Goal: Information Seeking & Learning: Learn about a topic

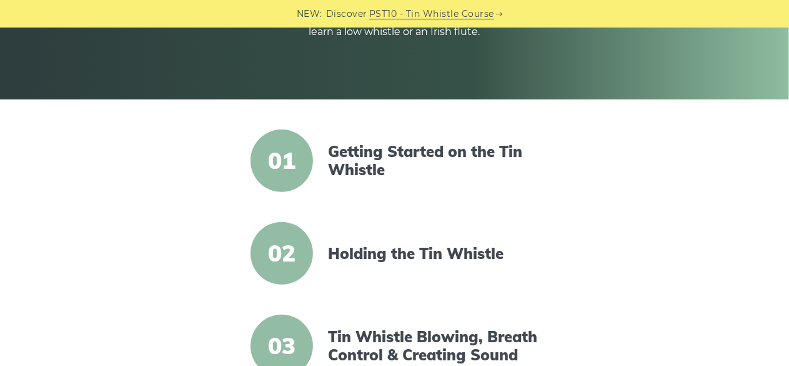
scroll to position [225, 0]
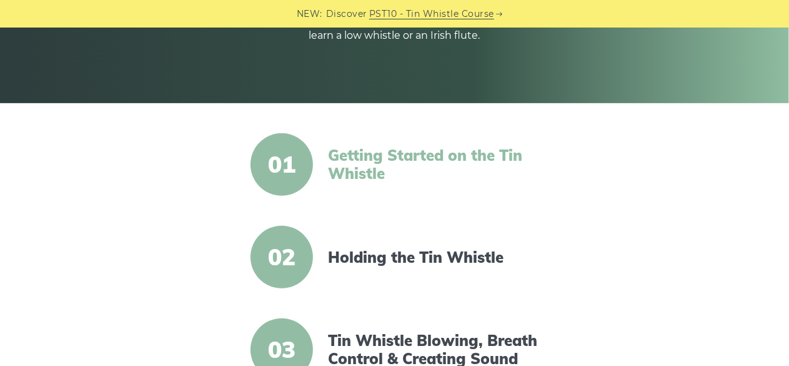
click at [350, 162] on link "Getting Started on the Tin Whistle" at bounding box center [435, 164] width 215 height 36
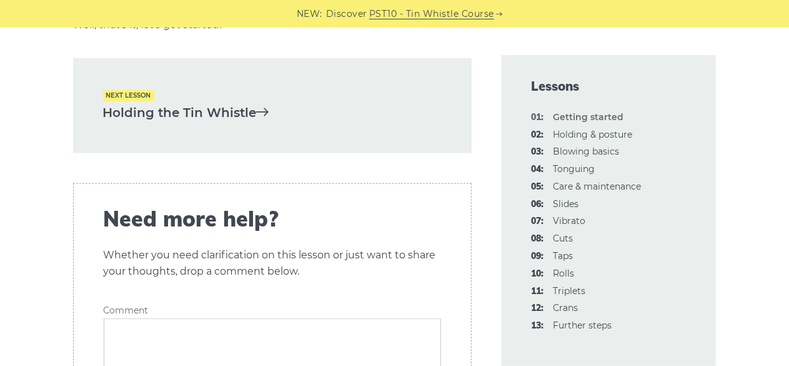
scroll to position [2824, 0]
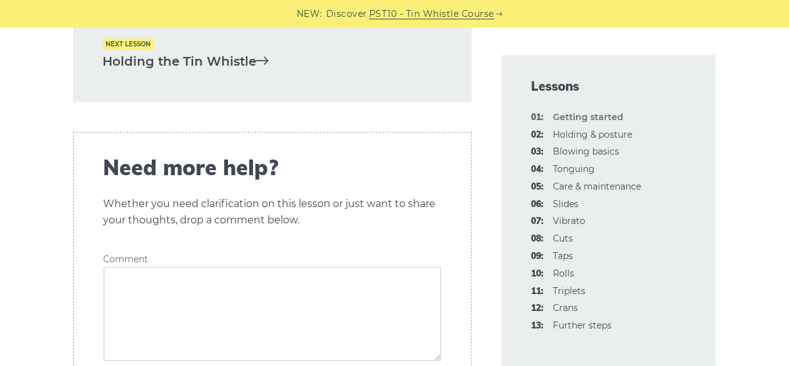
click at [232, 63] on link "Holding the Tin Whistle" at bounding box center [272, 61] width 339 height 21
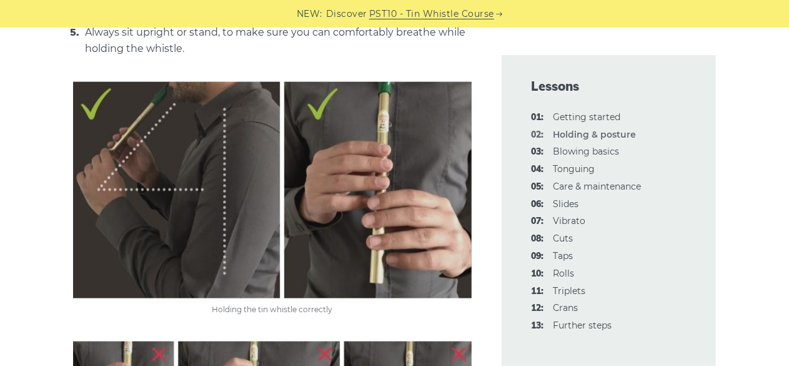
scroll to position [750, 0]
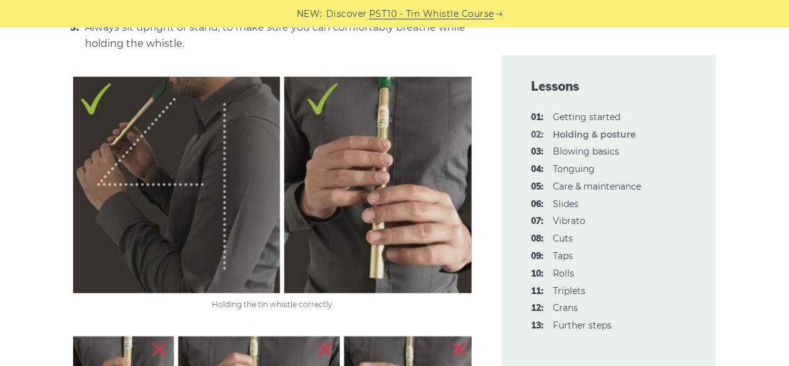
drag, startPoint x: 164, startPoint y: 173, endPoint x: 39, endPoint y: 111, distance: 140.3
drag, startPoint x: 133, startPoint y: 165, endPoint x: 33, endPoint y: 134, distance: 104.7
drag, startPoint x: 131, startPoint y: 186, endPoint x: 35, endPoint y: 146, distance: 104.2
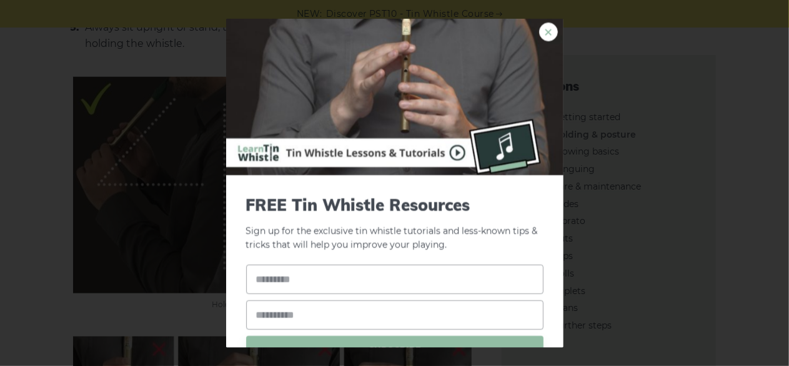
click at [541, 27] on link "×" at bounding box center [548, 31] width 19 height 19
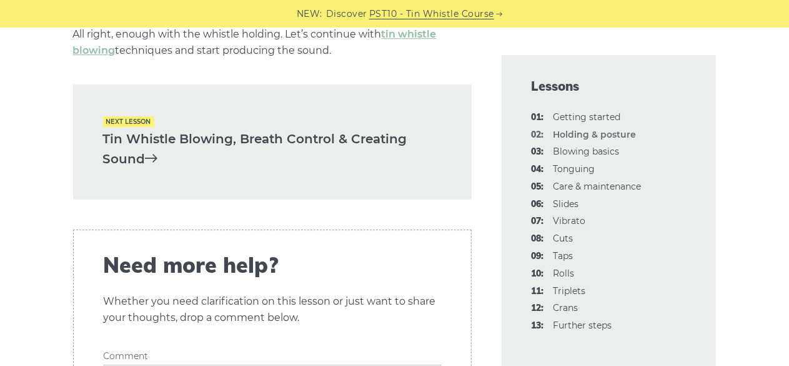
scroll to position [1975, 0]
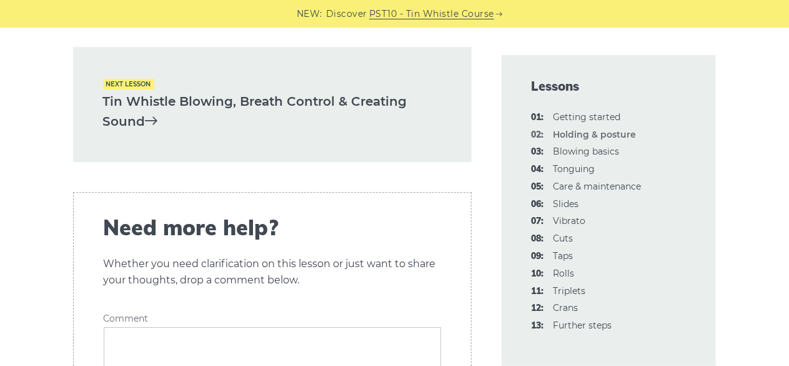
click at [167, 83] on div "Next lesson Tin Whistle Blowing, Breath Control & Creating Sound" at bounding box center [272, 104] width 399 height 115
click at [167, 91] on link "Tin Whistle Blowing, Breath Control & Creating Sound" at bounding box center [272, 111] width 339 height 41
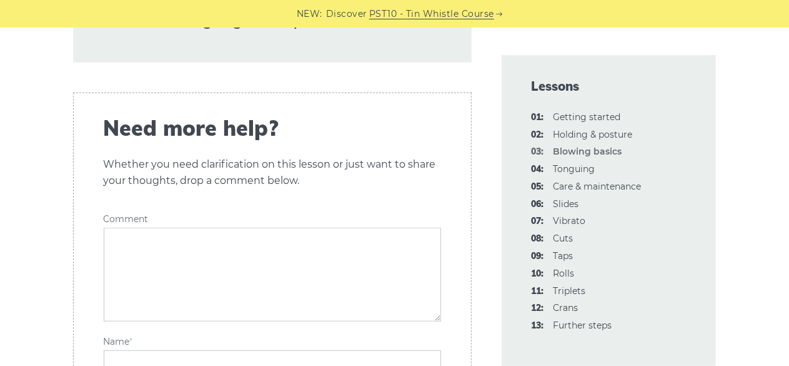
scroll to position [2796, 0]
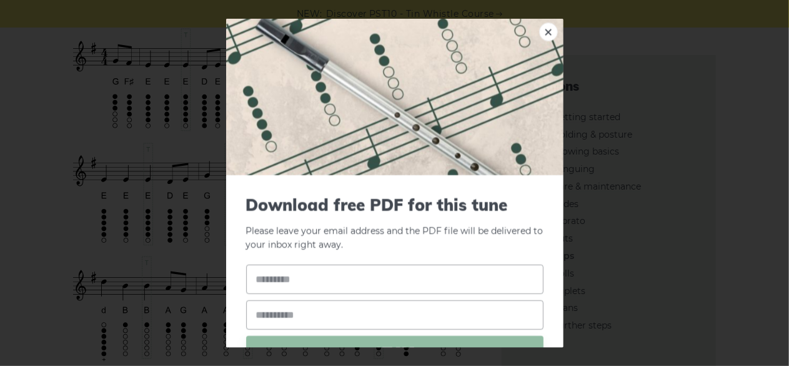
scroll to position [66, 0]
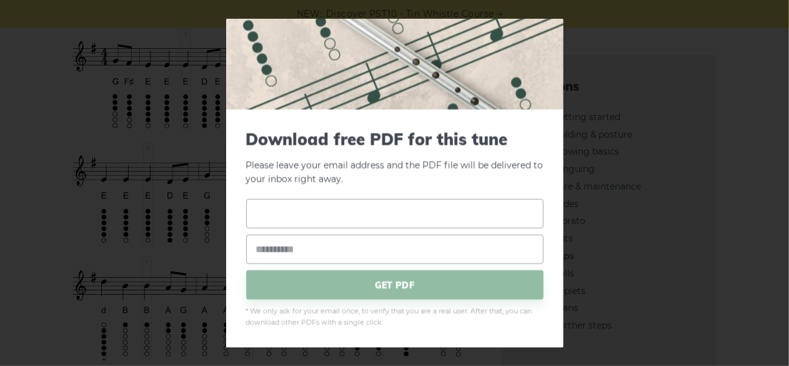
click at [322, 210] on input "text" at bounding box center [394, 213] width 297 height 29
click at [302, 253] on input "email" at bounding box center [394, 248] width 297 height 29
click at [321, 222] on input "********" at bounding box center [394, 213] width 297 height 29
type input "*"
click at [347, 149] on p "Please leave your email address and the PDF file will be delivered to your inbo…" at bounding box center [394, 157] width 297 height 57
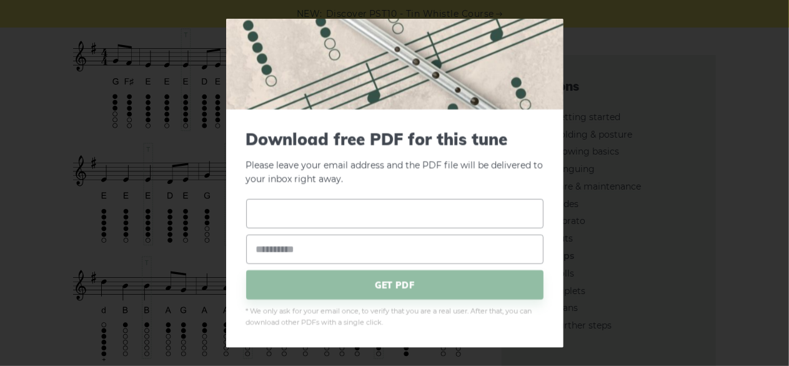
click at [302, 223] on input "text" at bounding box center [394, 213] width 297 height 29
type input "********"
click at [291, 249] on input "email" at bounding box center [394, 248] width 297 height 29
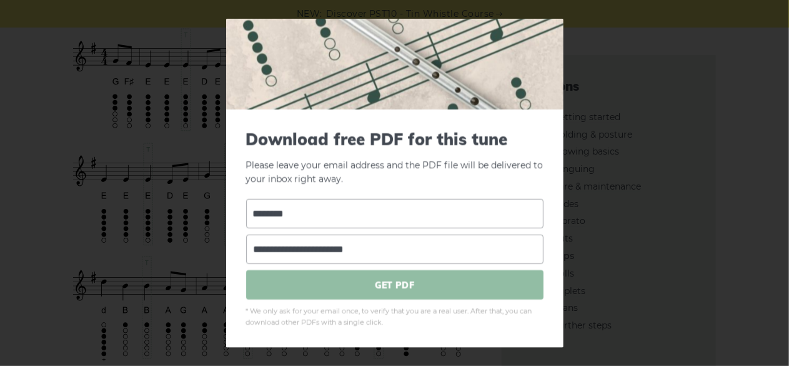
type input "**********"
click at [398, 282] on span "GET PDF" at bounding box center [394, 284] width 297 height 29
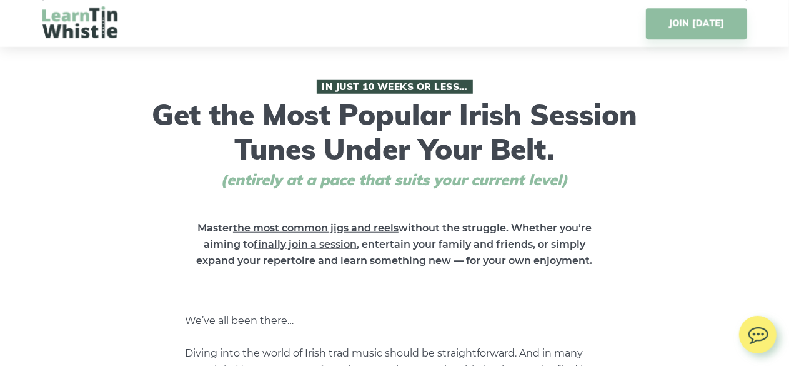
scroll to position [525, 0]
